Goal: Transaction & Acquisition: Purchase product/service

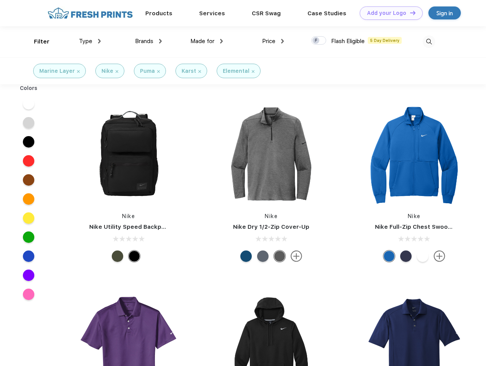
scroll to position [0, 0]
click at [388, 13] on link "Add your Logo Design Tool" at bounding box center [391, 12] width 63 height 13
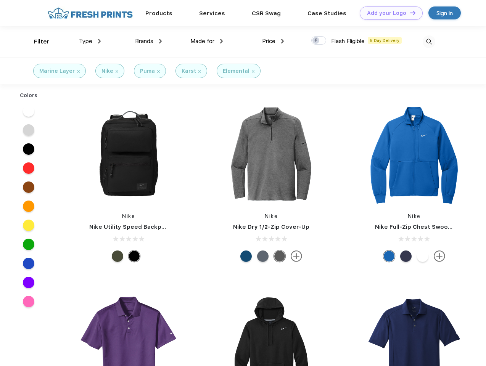
click at [0, 0] on div "Design Tool" at bounding box center [0, 0] width 0 height 0
click at [409, 13] on link "Add your Logo Design Tool" at bounding box center [391, 12] width 63 height 13
click at [37, 42] on div "Filter" at bounding box center [42, 41] width 16 height 9
click at [90, 41] on span "Type" at bounding box center [85, 41] width 13 height 7
click at [148, 41] on span "Brands" at bounding box center [144, 41] width 18 height 7
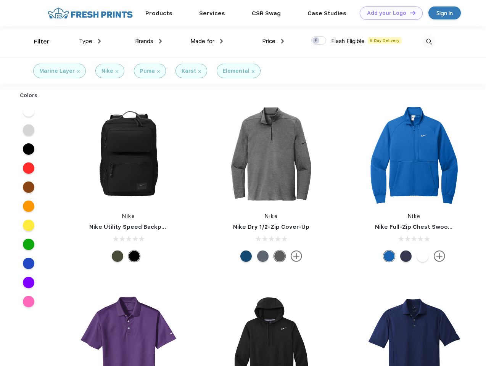
click at [207, 41] on span "Made for" at bounding box center [202, 41] width 24 height 7
click at [273, 41] on span "Price" at bounding box center [268, 41] width 13 height 7
click at [319, 41] on div at bounding box center [318, 40] width 15 height 8
click at [316, 41] on input "checkbox" at bounding box center [313, 38] width 5 height 5
click at [429, 42] on img at bounding box center [429, 41] width 13 height 13
